Goal: Task Accomplishment & Management: Use online tool/utility

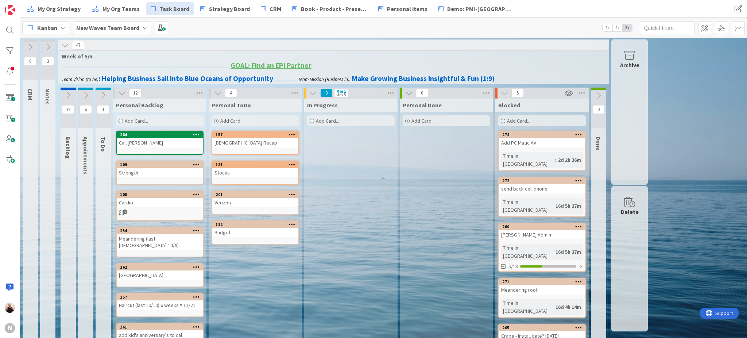
click at [248, 121] on div "Add Card..." at bounding box center [256, 120] width 88 height 11
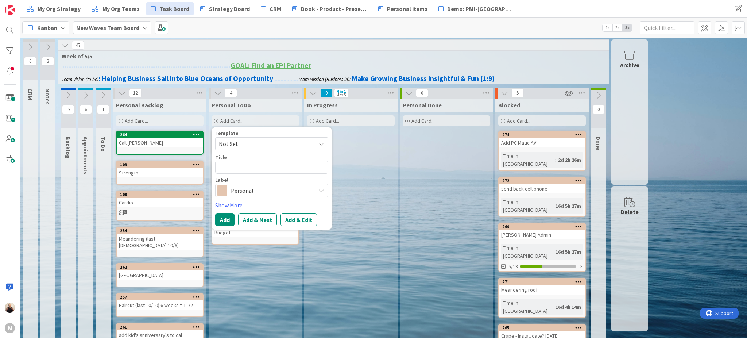
type textarea "x"
type textarea "X"
type textarea "x"
type textarea "XF"
type textarea "x"
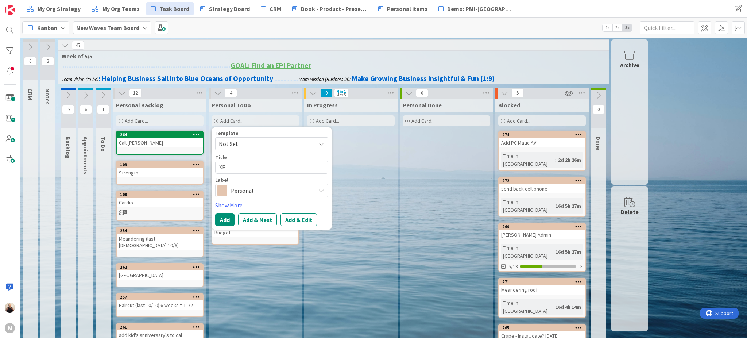
type textarea "XFi"
type textarea "x"
type textarea "XFin"
type textarea "x"
type textarea "XFini"
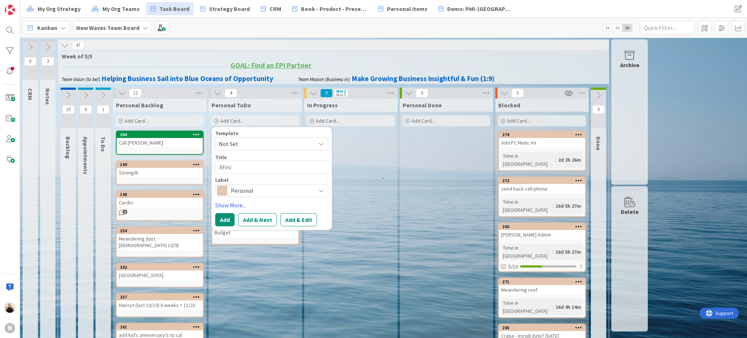
type textarea "x"
type textarea "XFinit"
type textarea "x"
type textarea "XFinity"
type textarea "x"
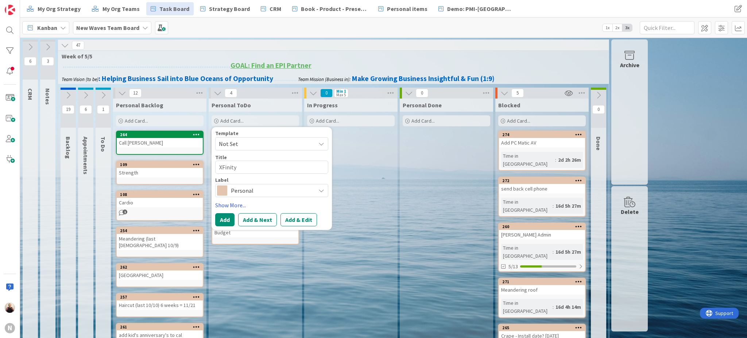
type textarea "XFinity"
type textarea "x"
type textarea "XFinity"
type textarea "x"
type textarea "XFinity 1-800-XFINITY"
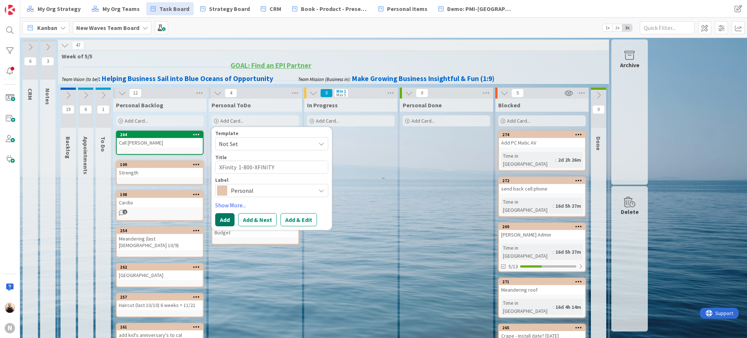
click at [228, 221] on button "Add" at bounding box center [224, 219] width 19 height 13
